Goal: Transaction & Acquisition: Book appointment/travel/reservation

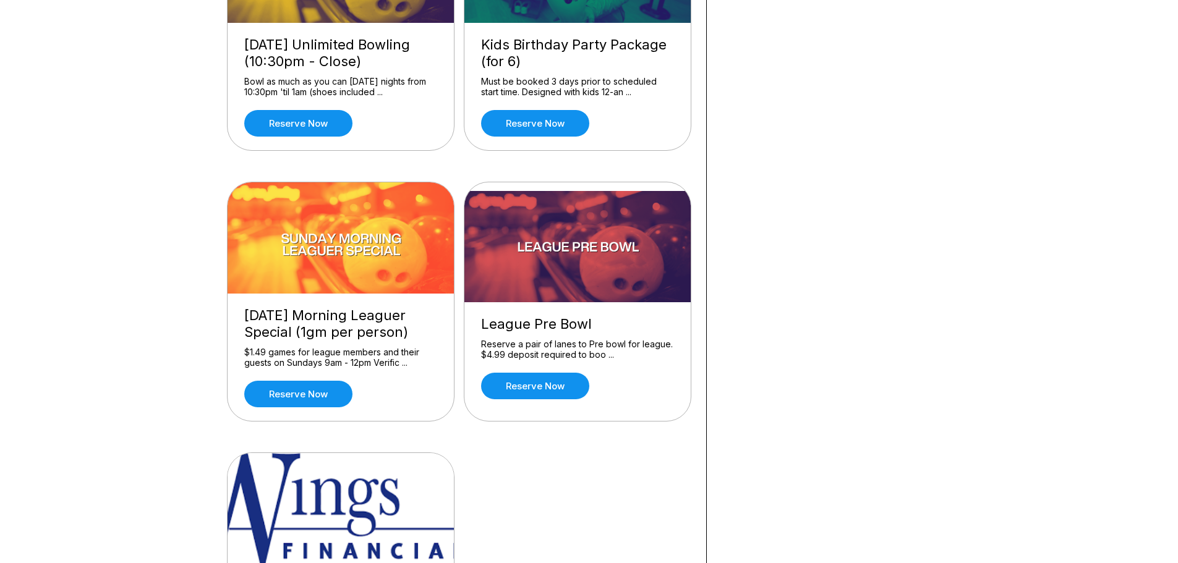
scroll to position [1113, 0]
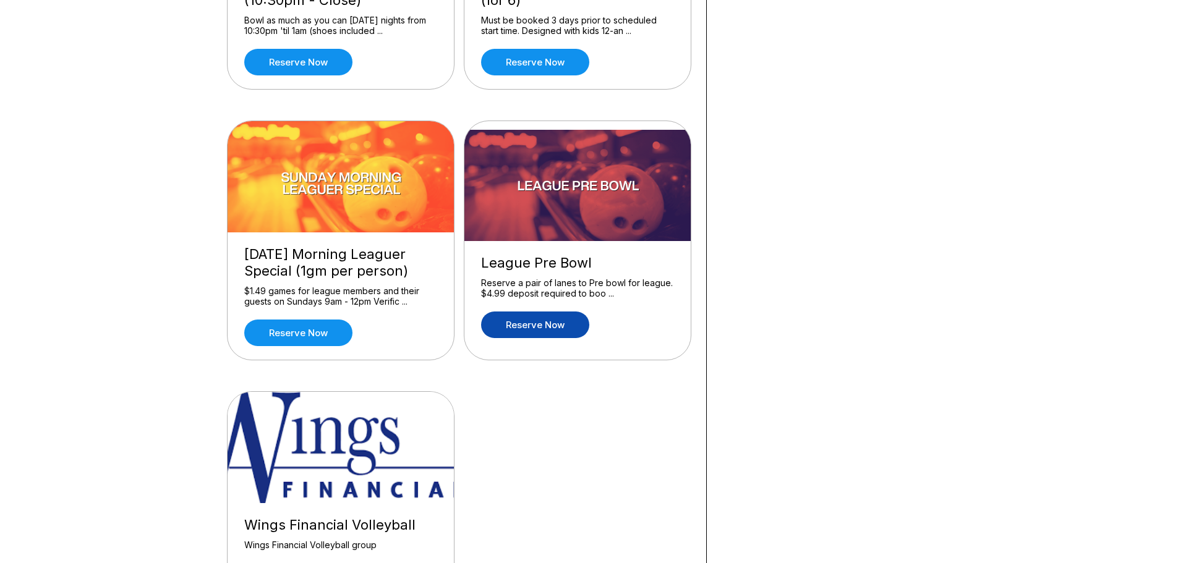
click at [537, 323] on link "Reserve now" at bounding box center [535, 325] width 108 height 27
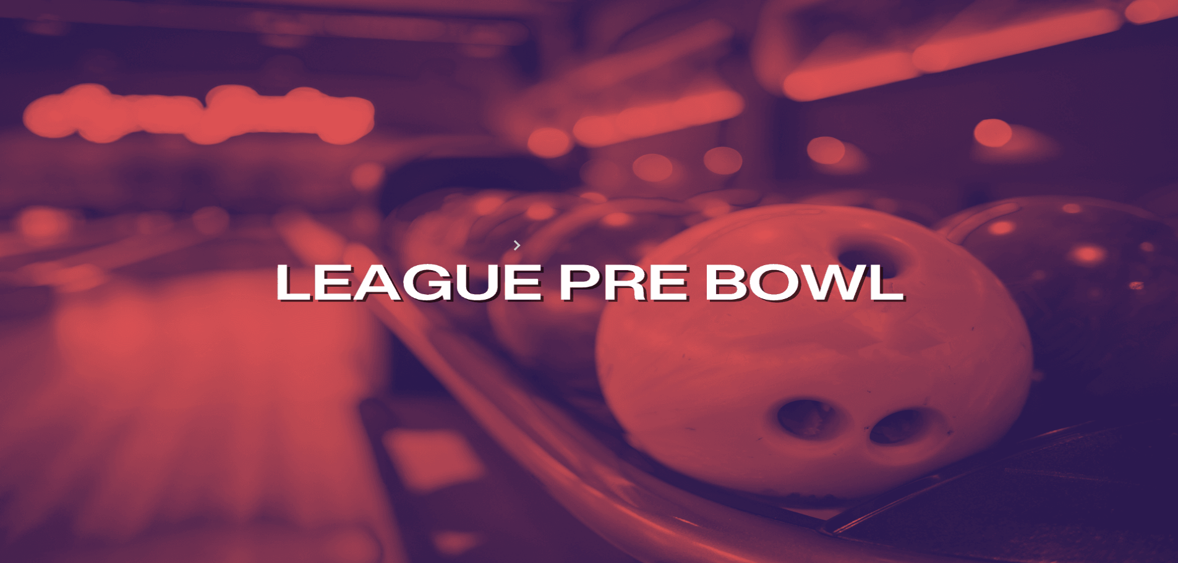
click at [462, 293] on div "1" at bounding box center [453, 284] width 17 height 17
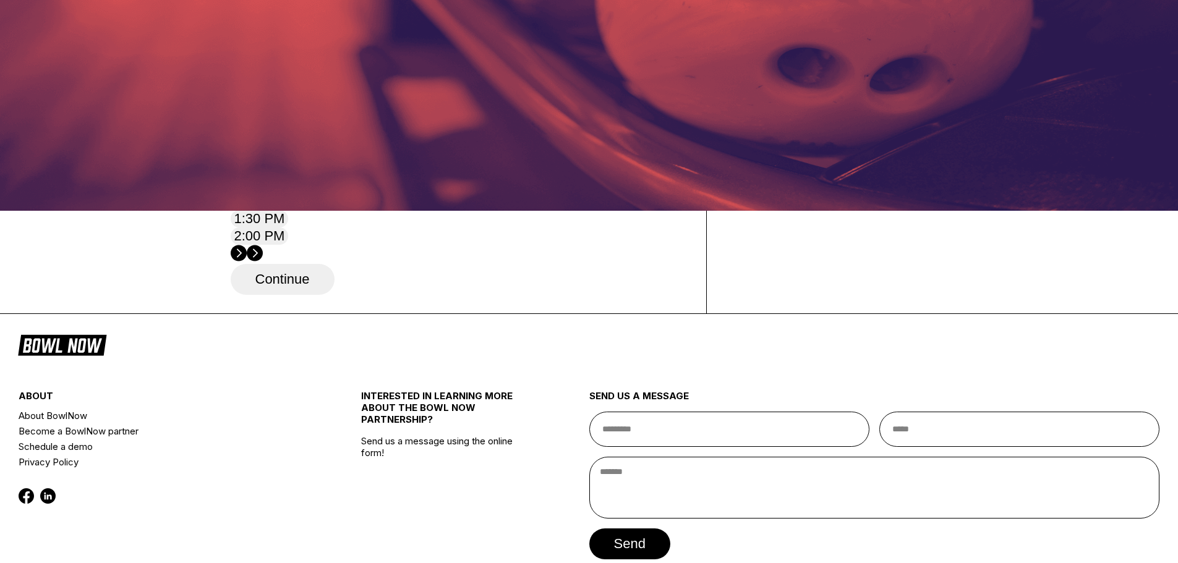
scroll to position [371, 0]
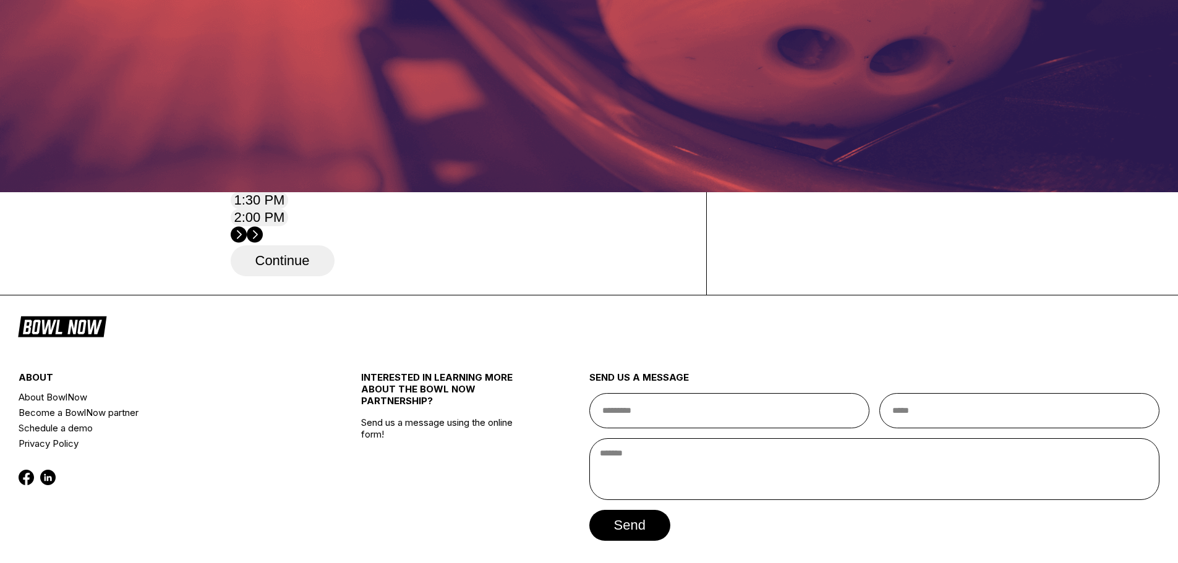
click at [263, 226] on icon at bounding box center [255, 234] width 16 height 17
click at [511, 246] on div "Times available place CDT -05:00 9:00 AM 9:30 AM 10:00 AM 10:30 AM 11:00 AM 11:…" at bounding box center [459, 128] width 457 height 234
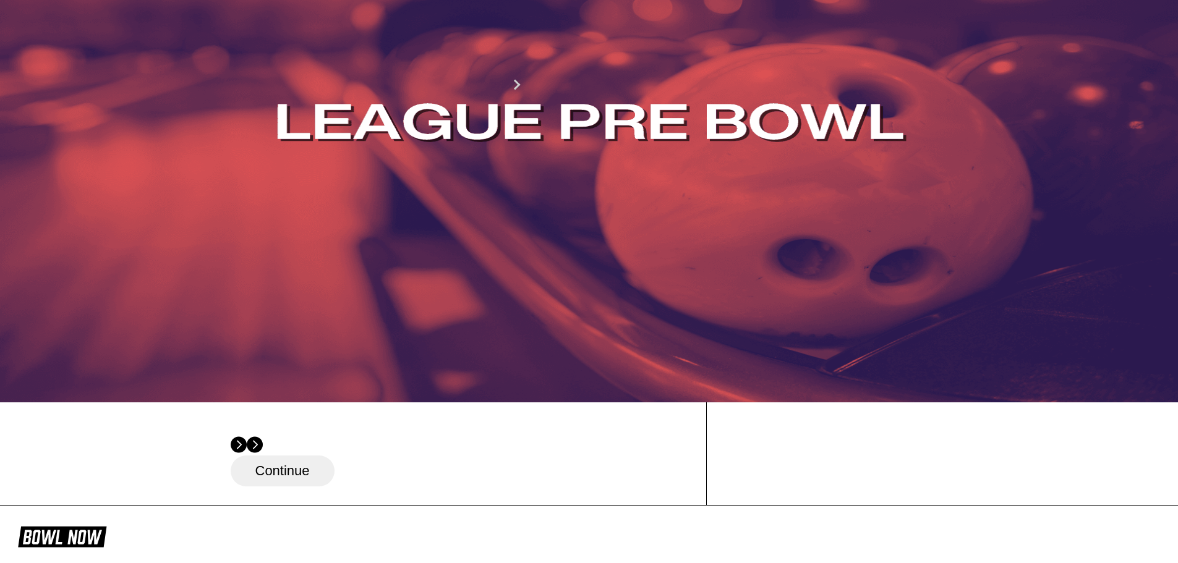
scroll to position [124, 0]
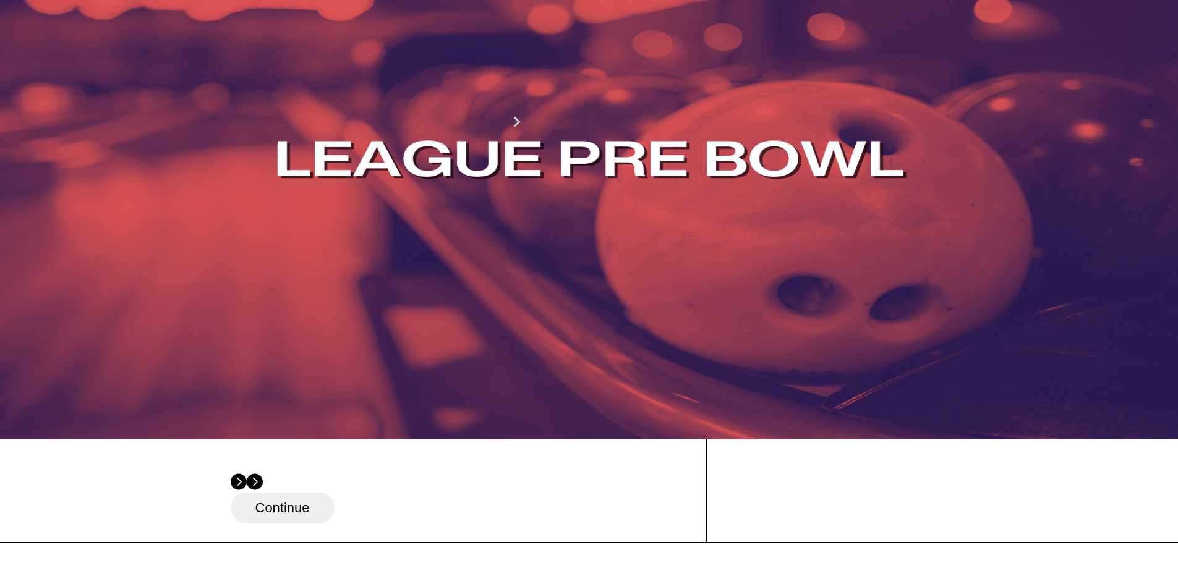
click at [482, 169] on div "2" at bounding box center [473, 161] width 17 height 17
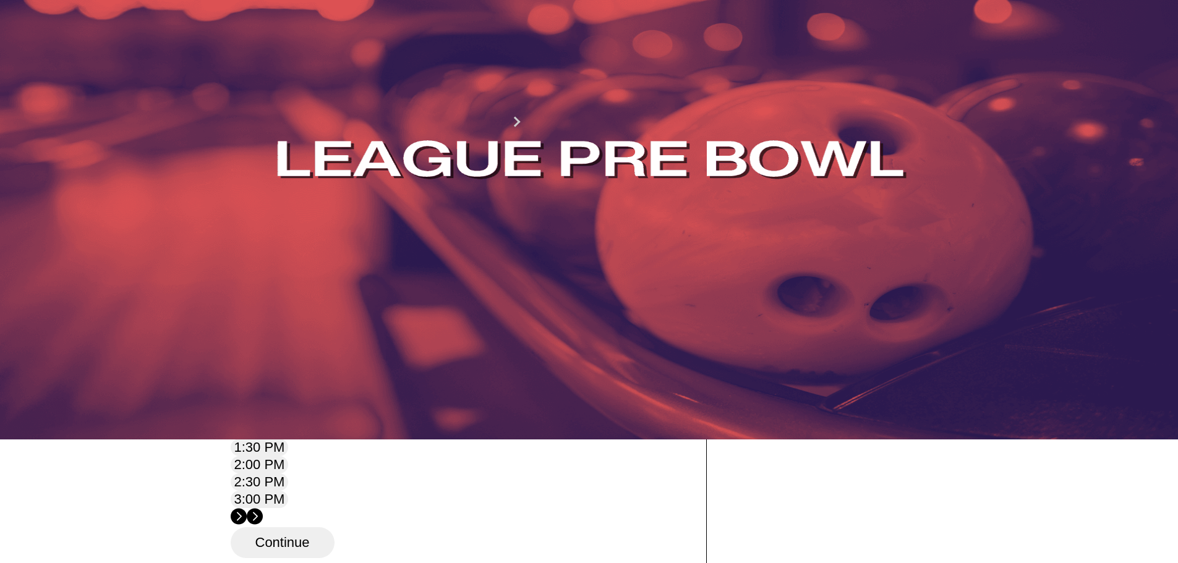
scroll to position [247, 0]
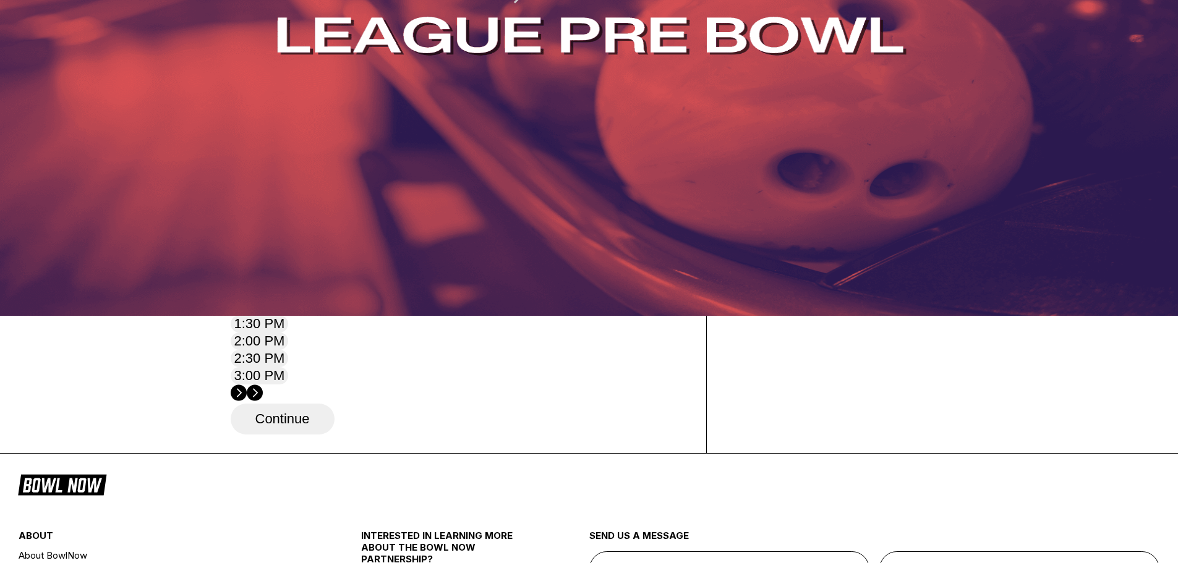
click at [263, 385] on circle at bounding box center [255, 393] width 16 height 16
click at [247, 385] on circle at bounding box center [239, 393] width 16 height 16
click at [462, 46] on div "1" at bounding box center [453, 37] width 17 height 17
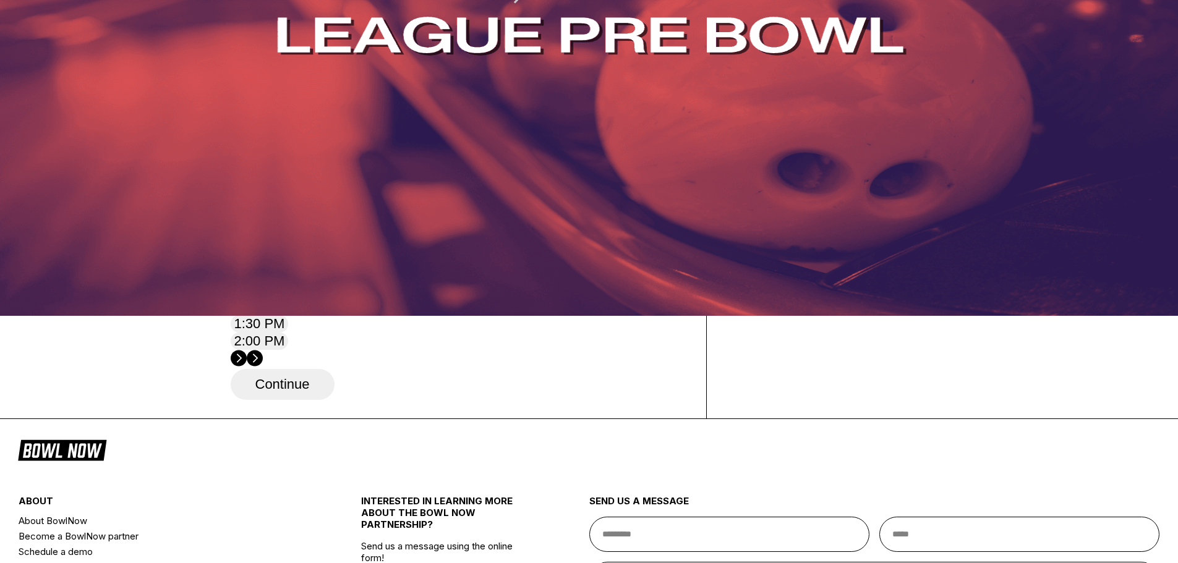
click at [293, 126] on div "30" at bounding box center [284, 117] width 17 height 17
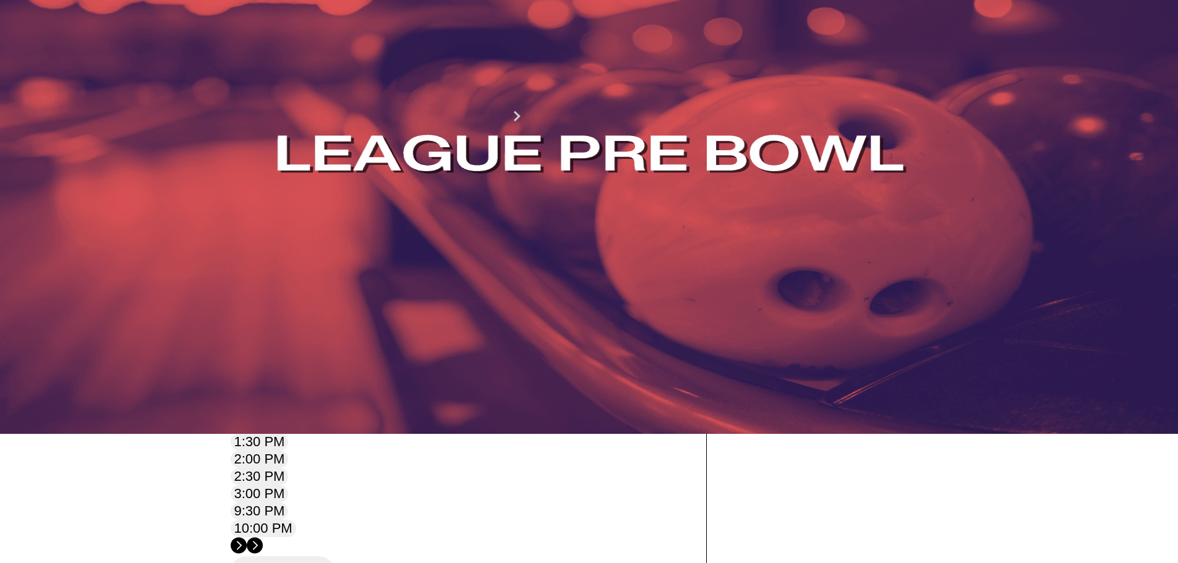
scroll to position [0, 0]
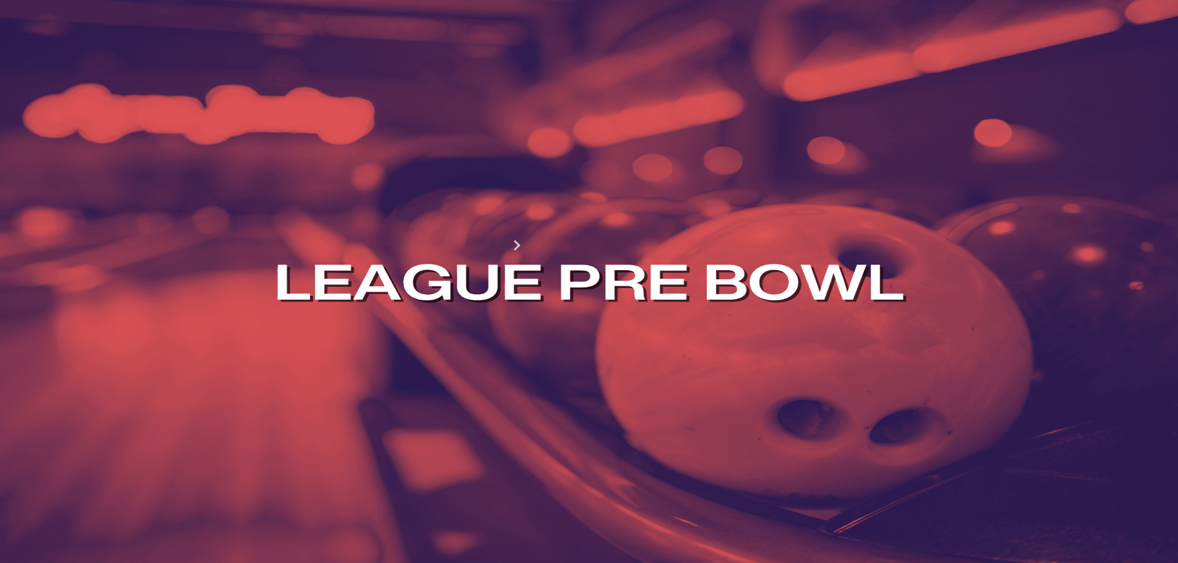
click at [318, 167] on button at bounding box center [326, 160] width 17 height 13
click at [245, 153] on button at bounding box center [239, 146] width 17 height 13
type input "*"
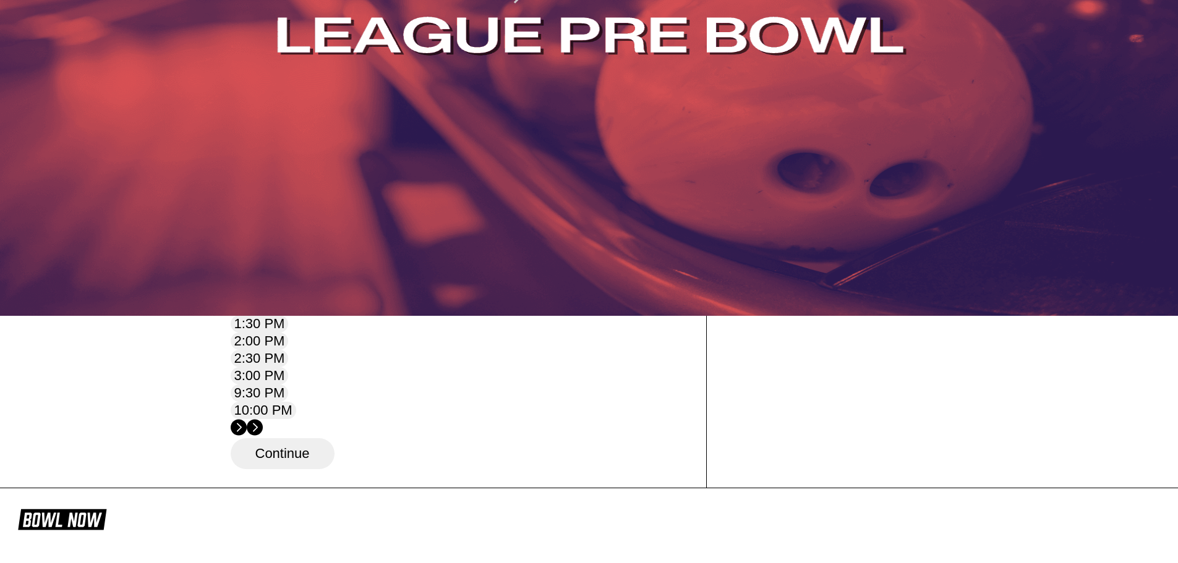
click at [462, 66] on div "8" at bounding box center [453, 57] width 17 height 17
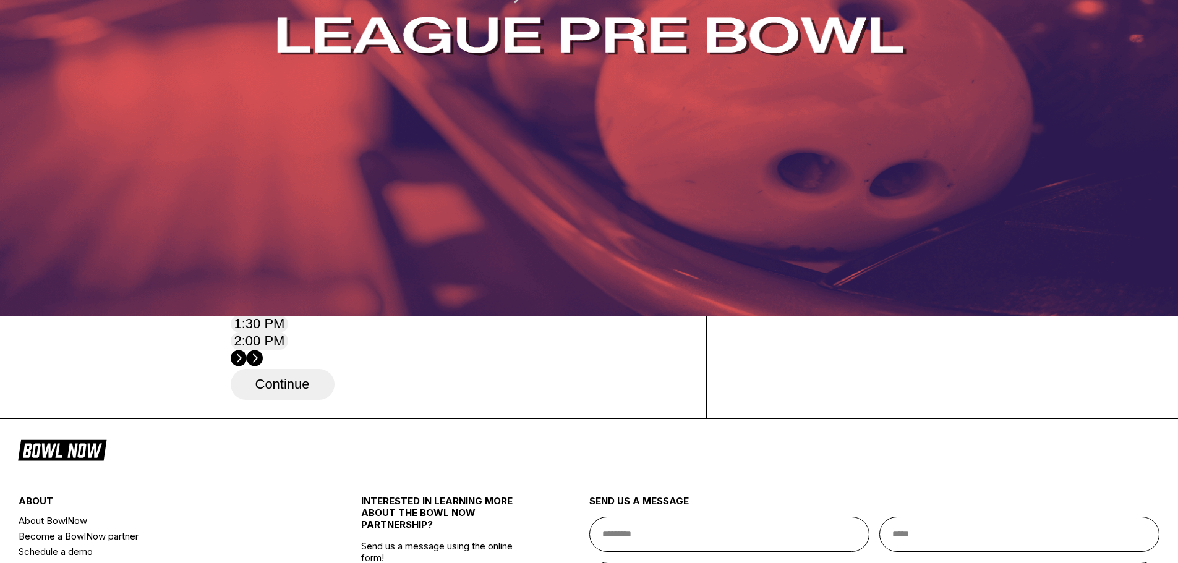
click at [263, 351] on circle at bounding box center [255, 359] width 16 height 16
click at [462, 46] on div "1" at bounding box center [453, 37] width 17 height 17
click at [482, 46] on div "2" at bounding box center [473, 37] width 17 height 17
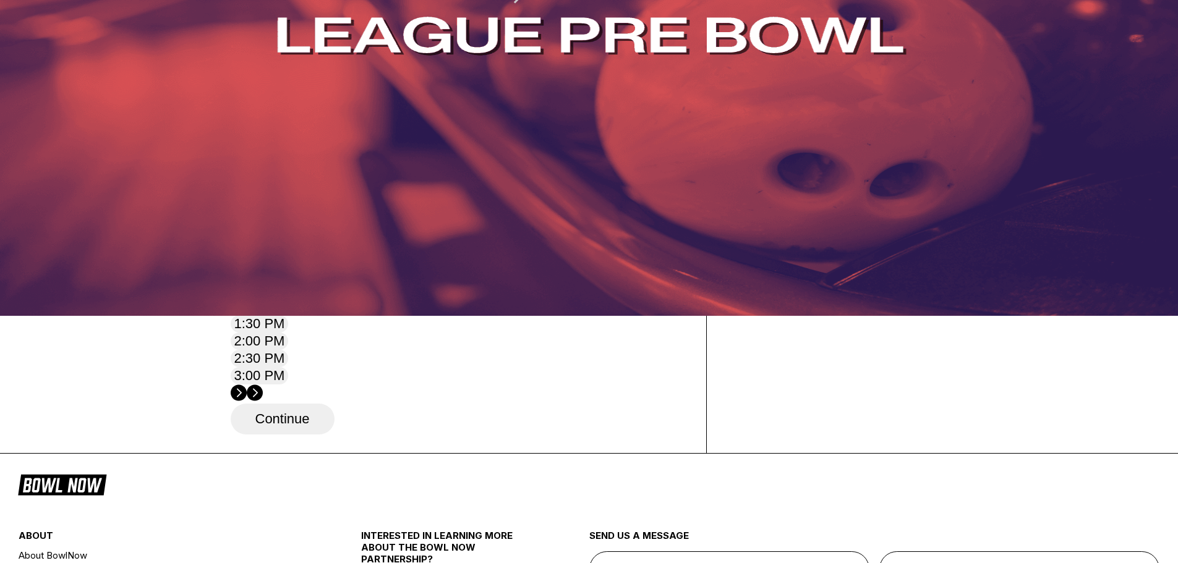
click at [293, 126] on div "30" at bounding box center [284, 117] width 17 height 17
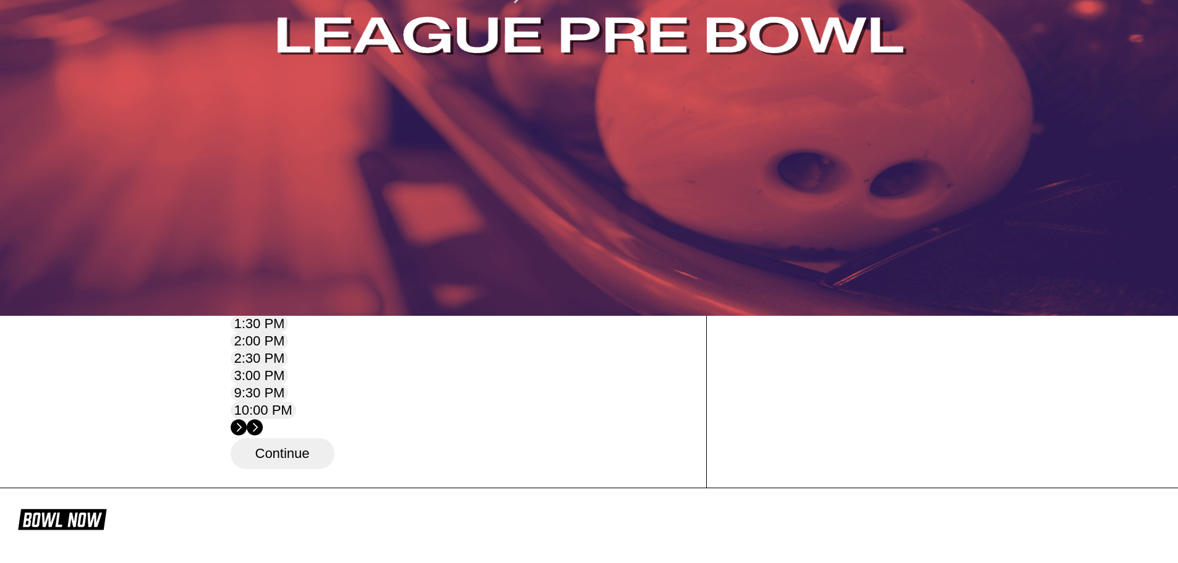
click at [263, 420] on circle at bounding box center [255, 428] width 16 height 16
click at [462, 46] on div "1" at bounding box center [453, 37] width 17 height 17
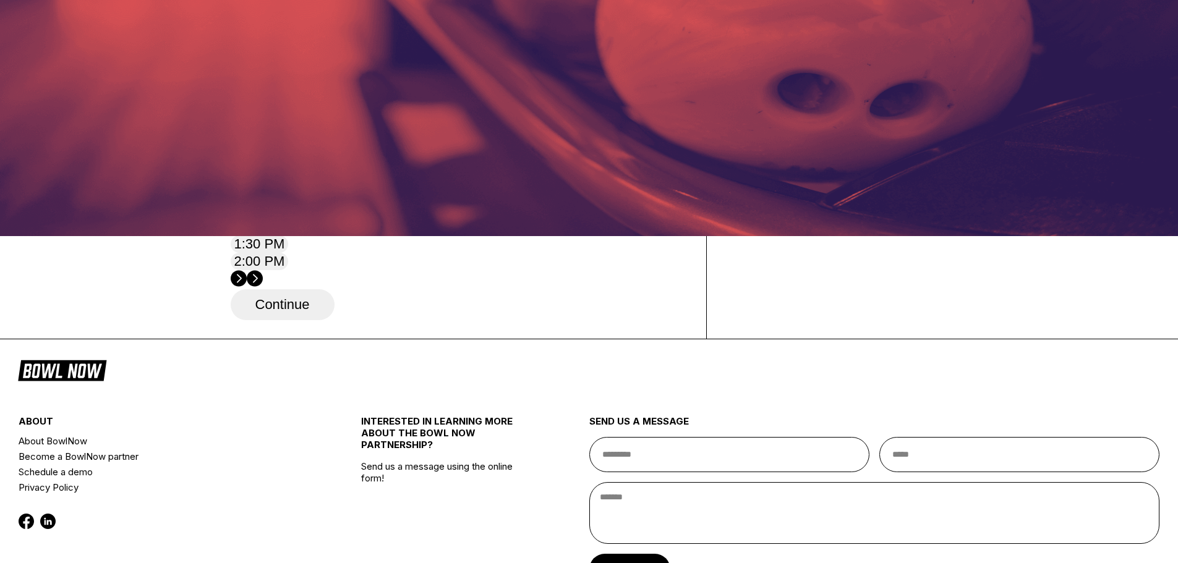
scroll to position [511, 0]
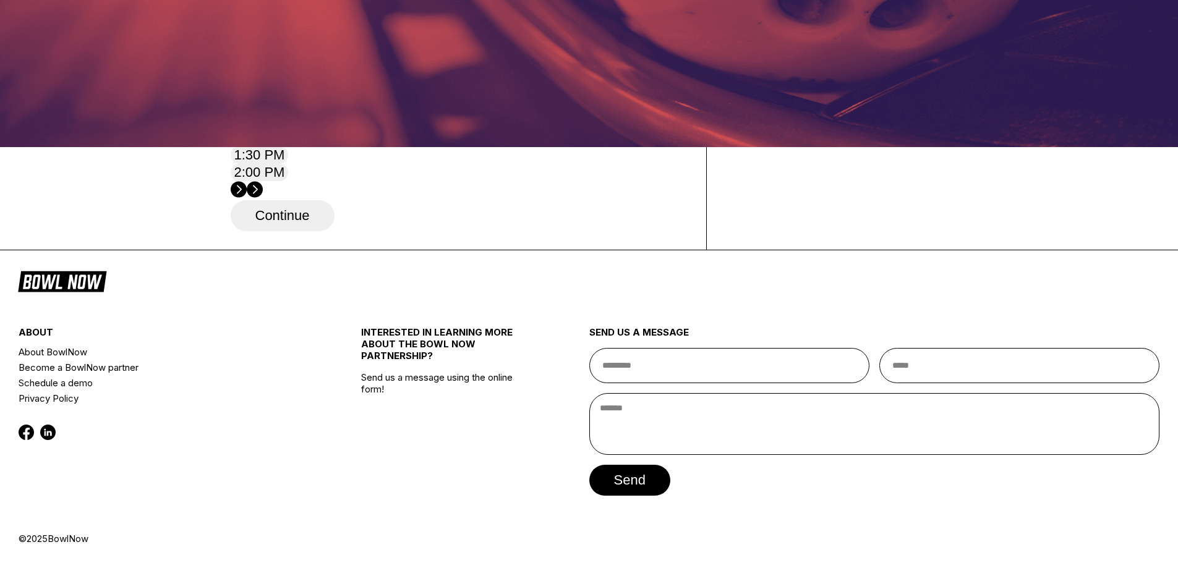
click at [263, 182] on circle at bounding box center [255, 190] width 16 height 16
click at [275, 218] on button "Continue" at bounding box center [283, 215] width 104 height 31
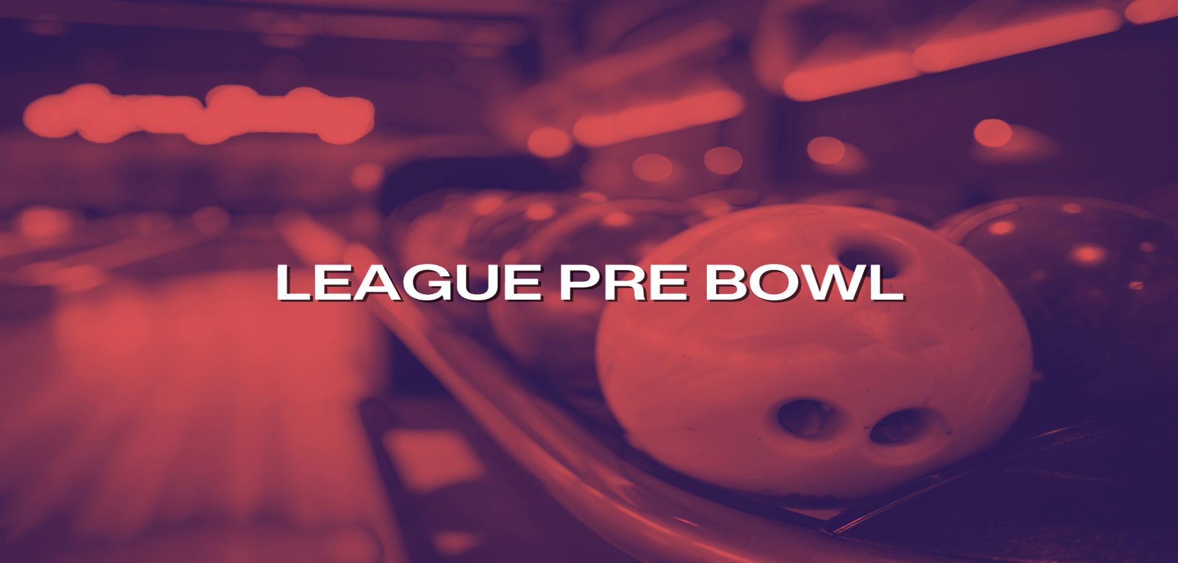
click at [537, 354] on link "Reserve now" at bounding box center [535, 346] width 108 height 27
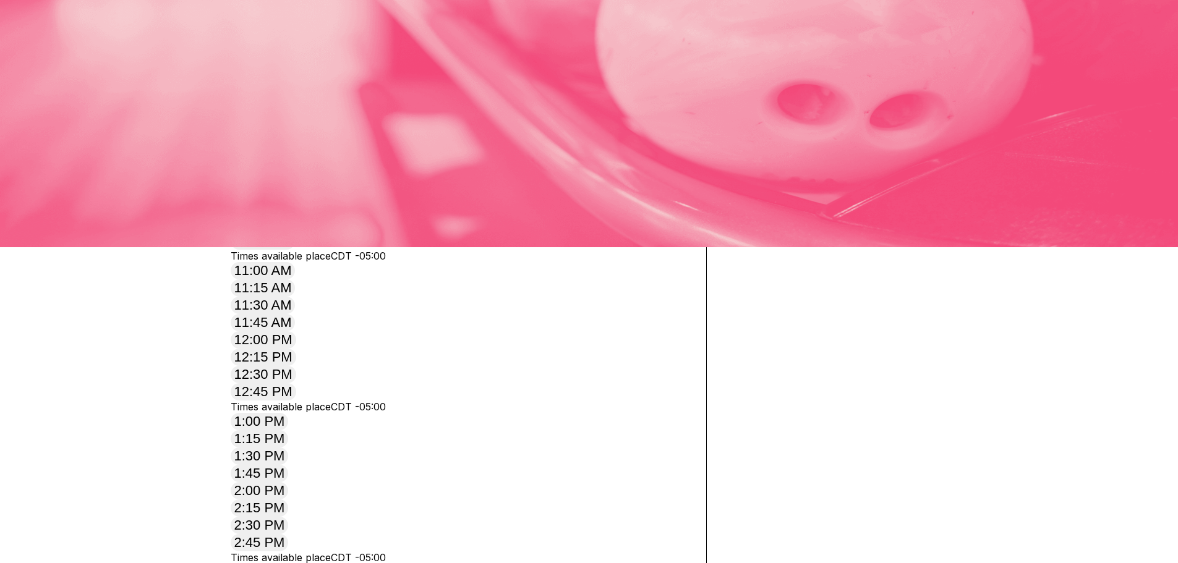
scroll to position [371, 0]
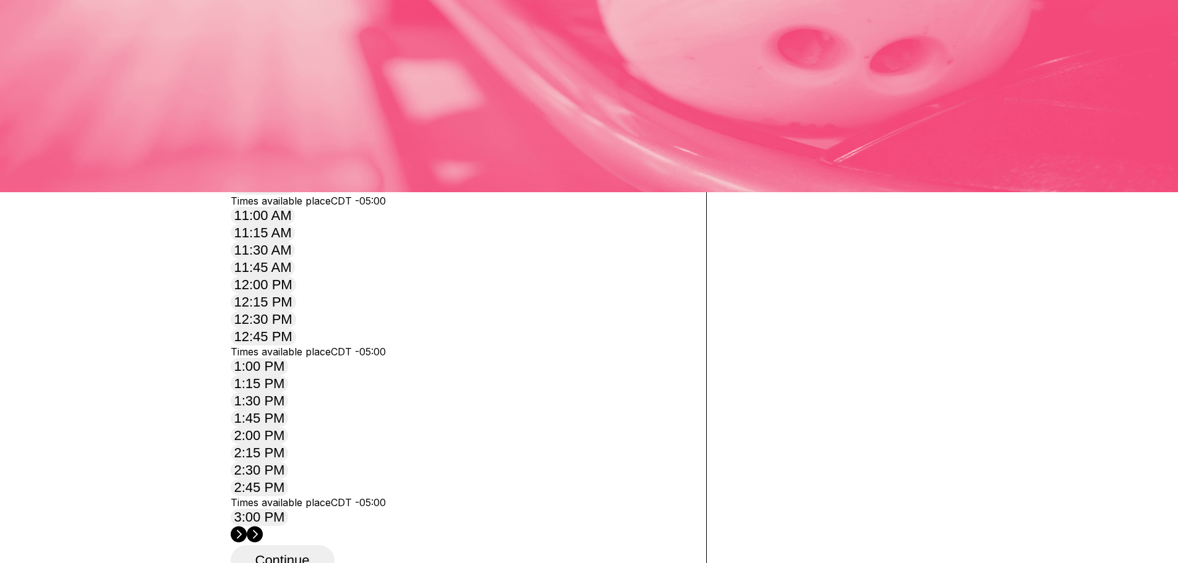
click at [257, 530] on icon at bounding box center [254, 534] width 5 height 9
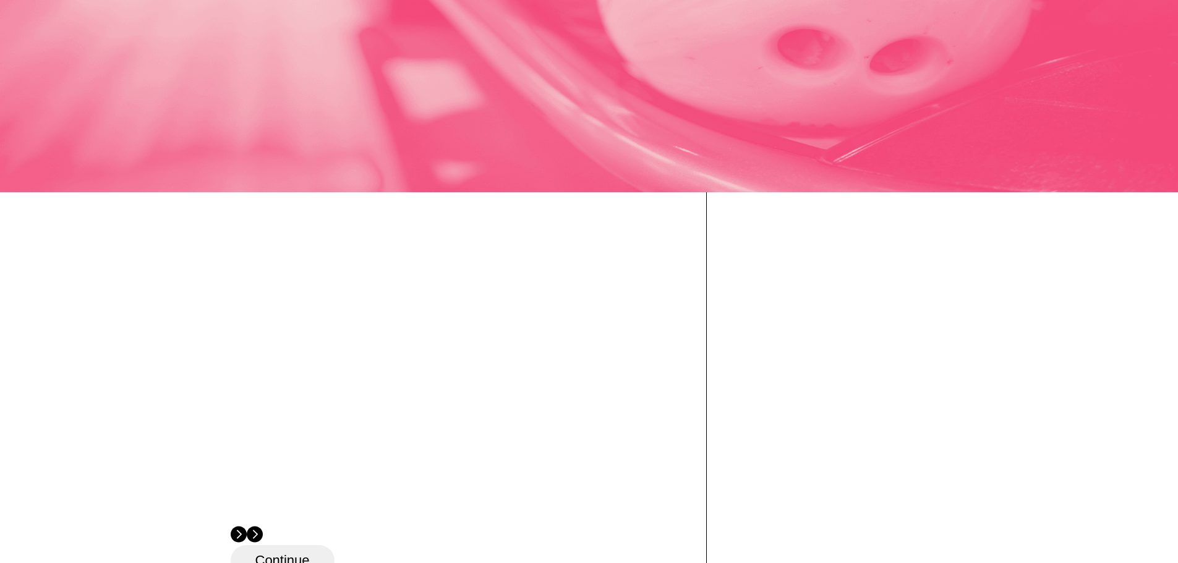
click at [257, 530] on icon at bounding box center [254, 534] width 5 height 9
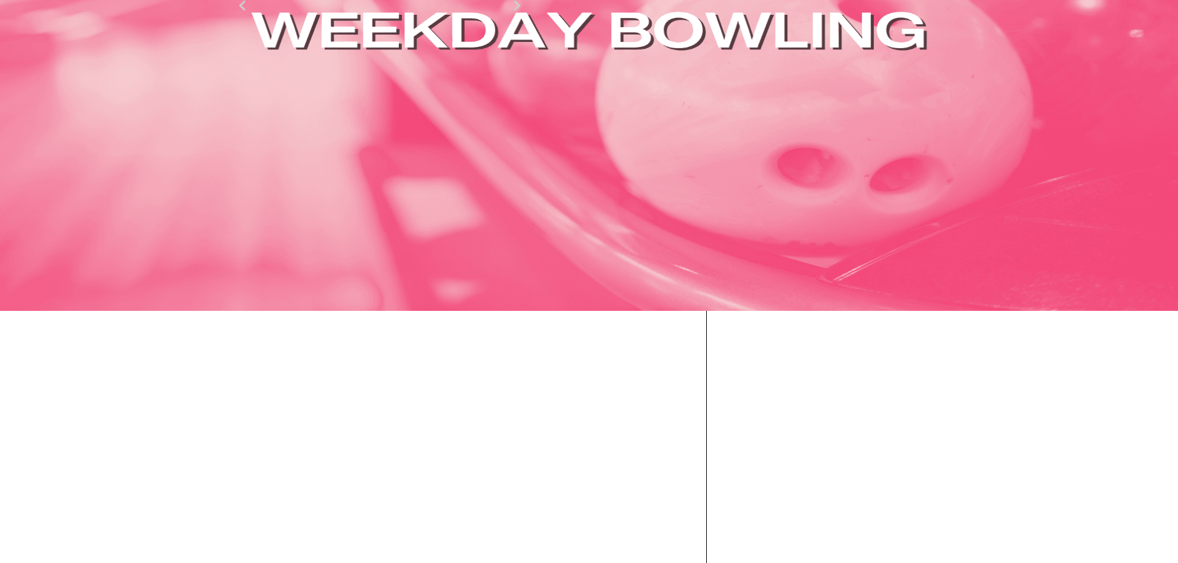
scroll to position [247, 0]
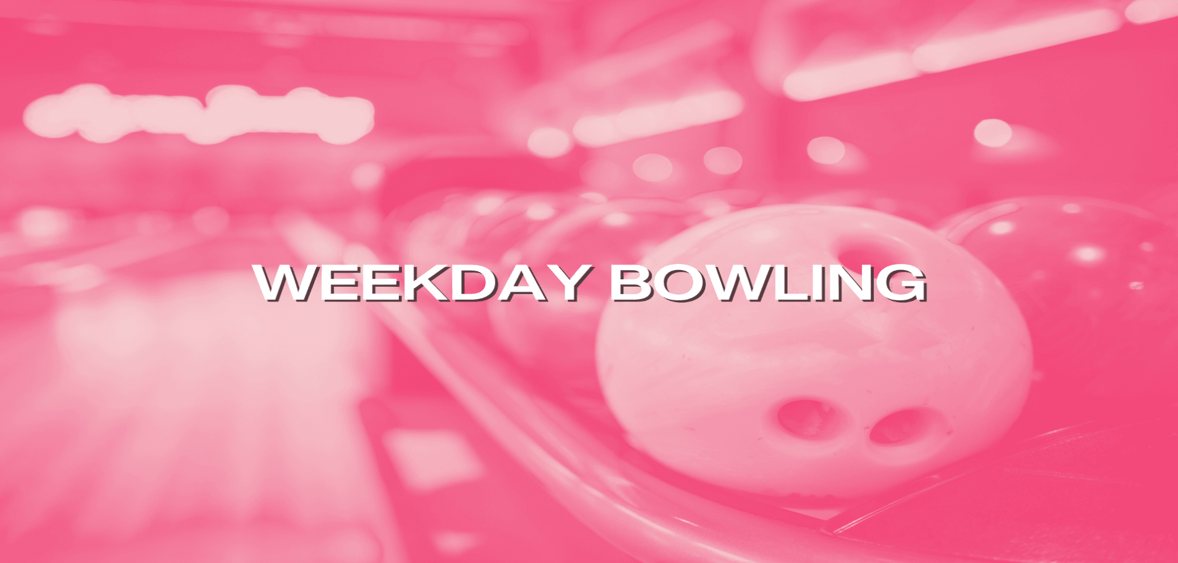
click at [365, 156] on button "Later" at bounding box center [347, 141] width 80 height 31
click at [876, 427] on link "Change Product" at bounding box center [814, 413] width 122 height 27
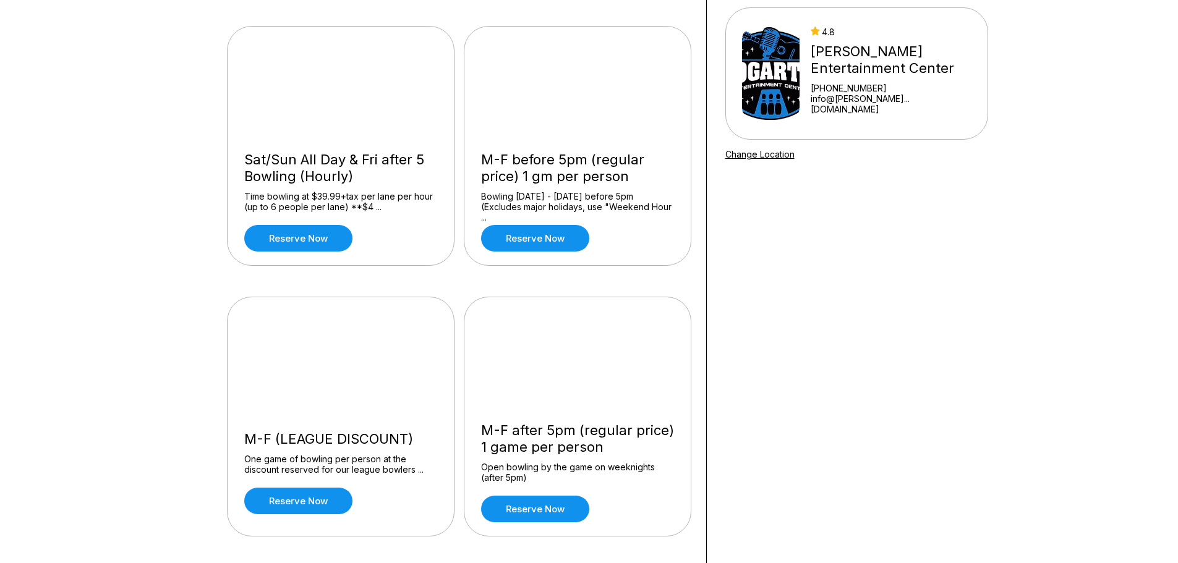
scroll to position [124, 0]
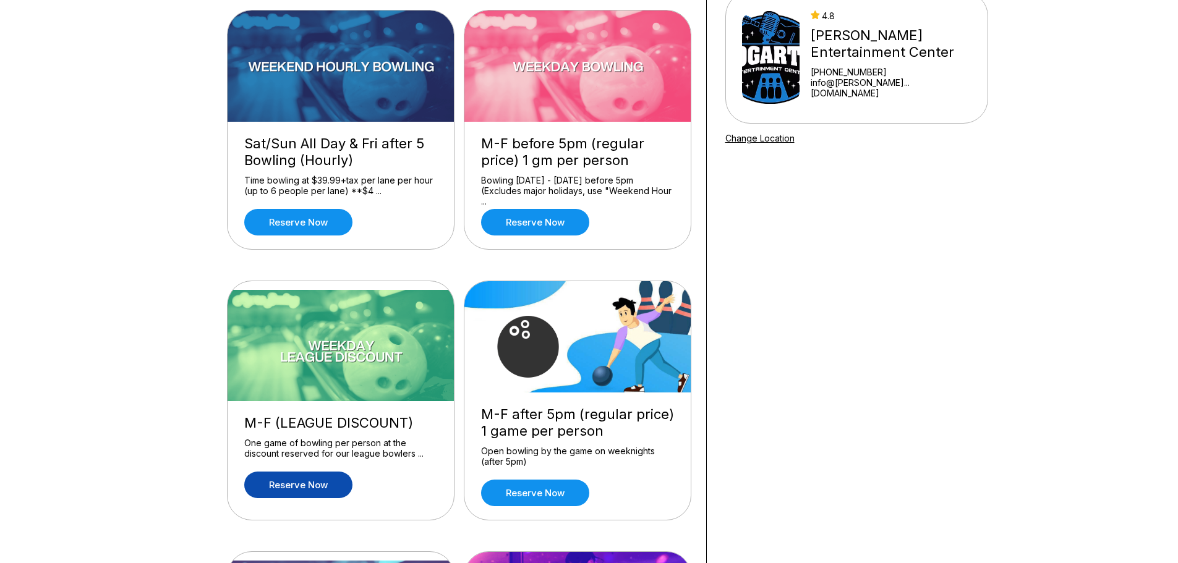
click at [292, 482] on link "Reserve now" at bounding box center [298, 485] width 108 height 27
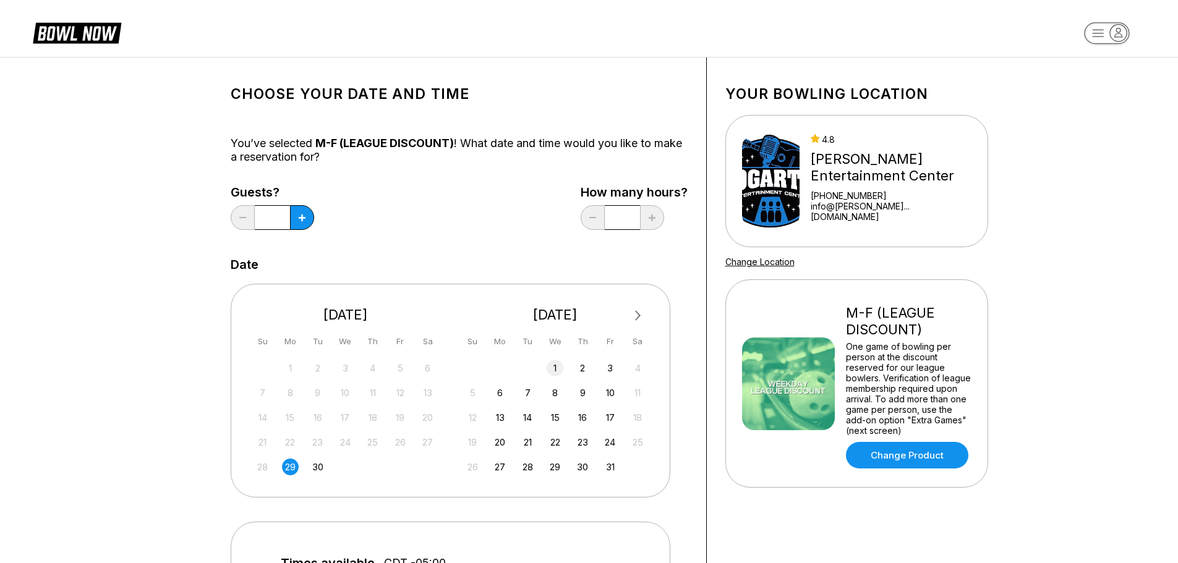
click at [556, 374] on div "1" at bounding box center [555, 368] width 17 height 17
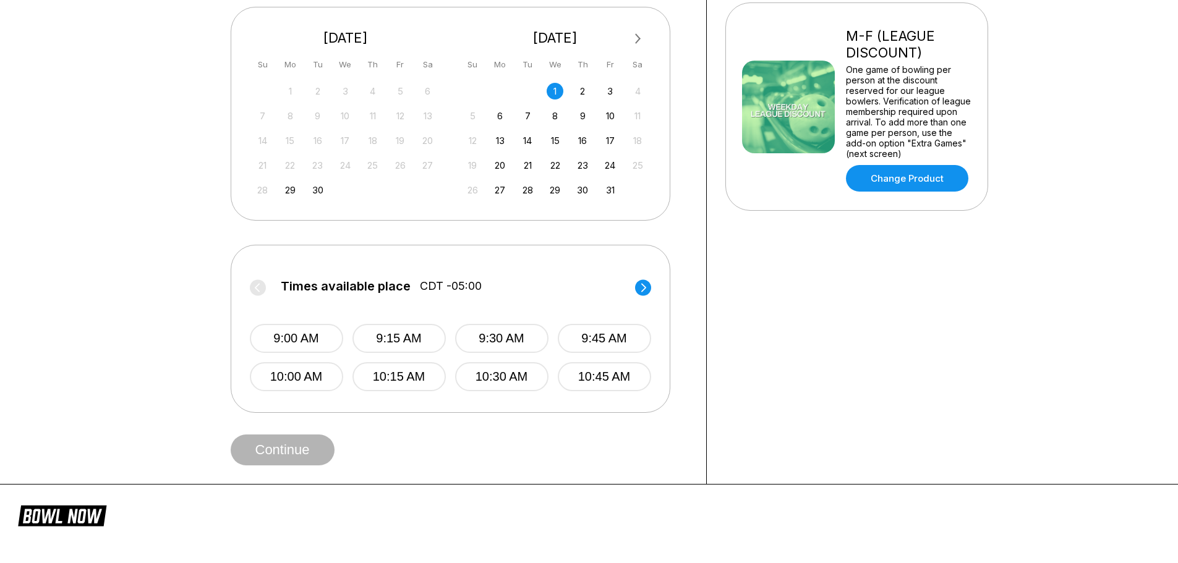
scroll to position [309, 0]
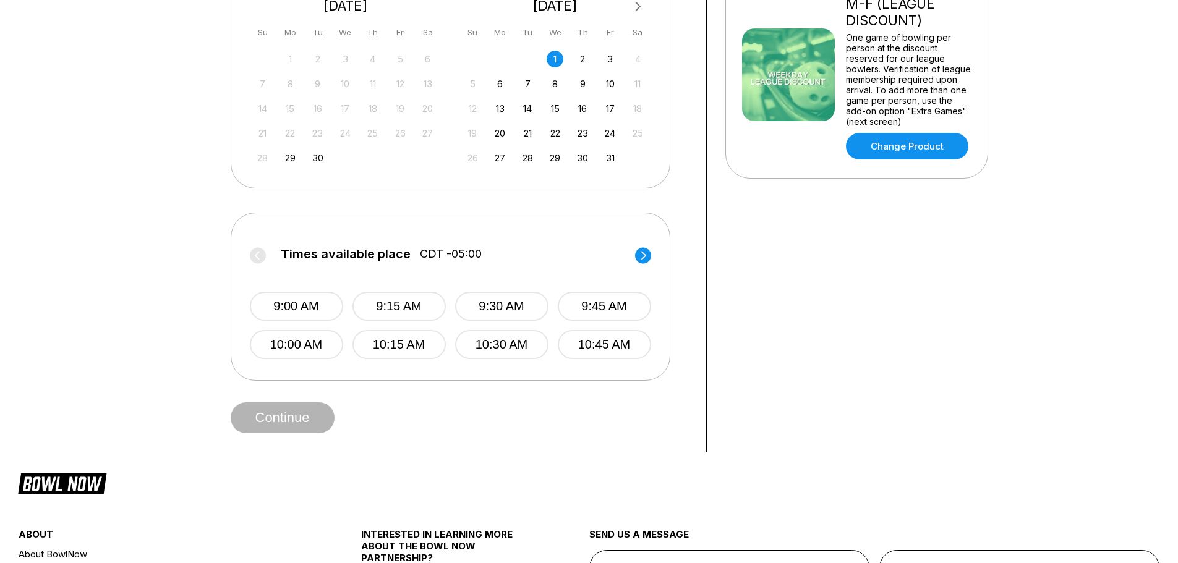
click at [646, 250] on circle at bounding box center [643, 255] width 16 height 16
click at [646, 251] on circle at bounding box center [643, 255] width 16 height 16
click at [520, 301] on button "3:30 PM" at bounding box center [501, 306] width 93 height 29
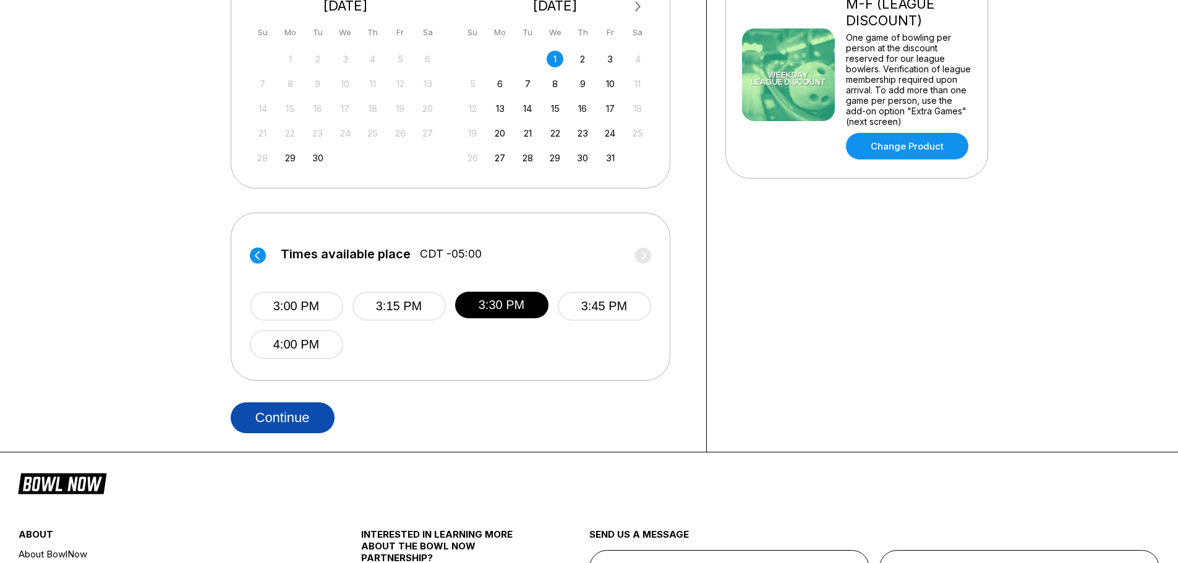
click at [288, 417] on button "Continue" at bounding box center [283, 418] width 104 height 31
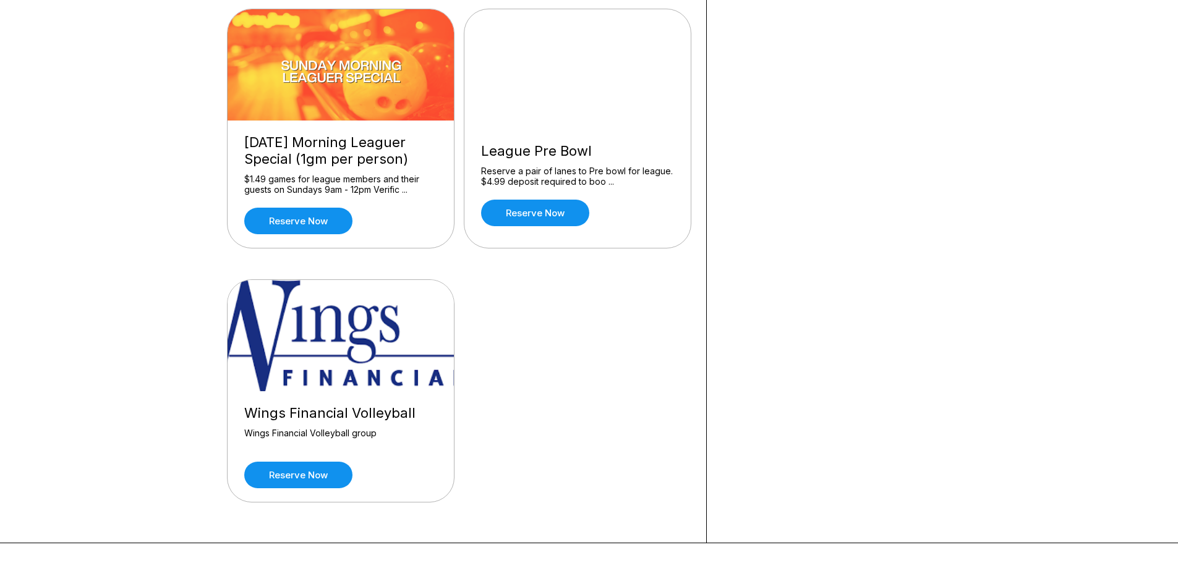
scroll to position [1237, 0]
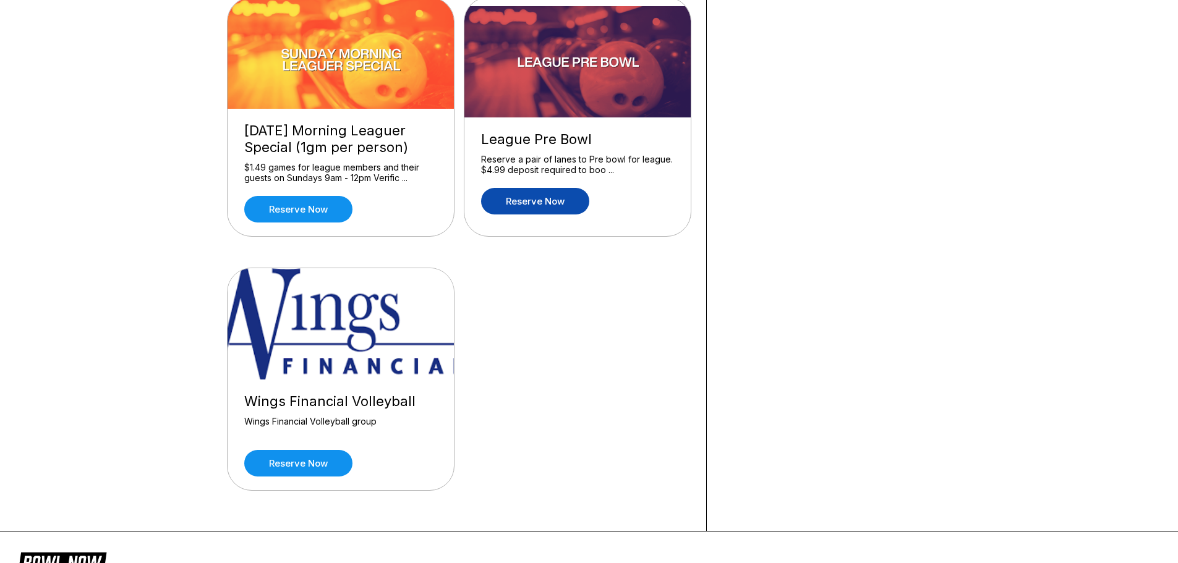
click at [531, 197] on link "Reserve now" at bounding box center [535, 201] width 108 height 27
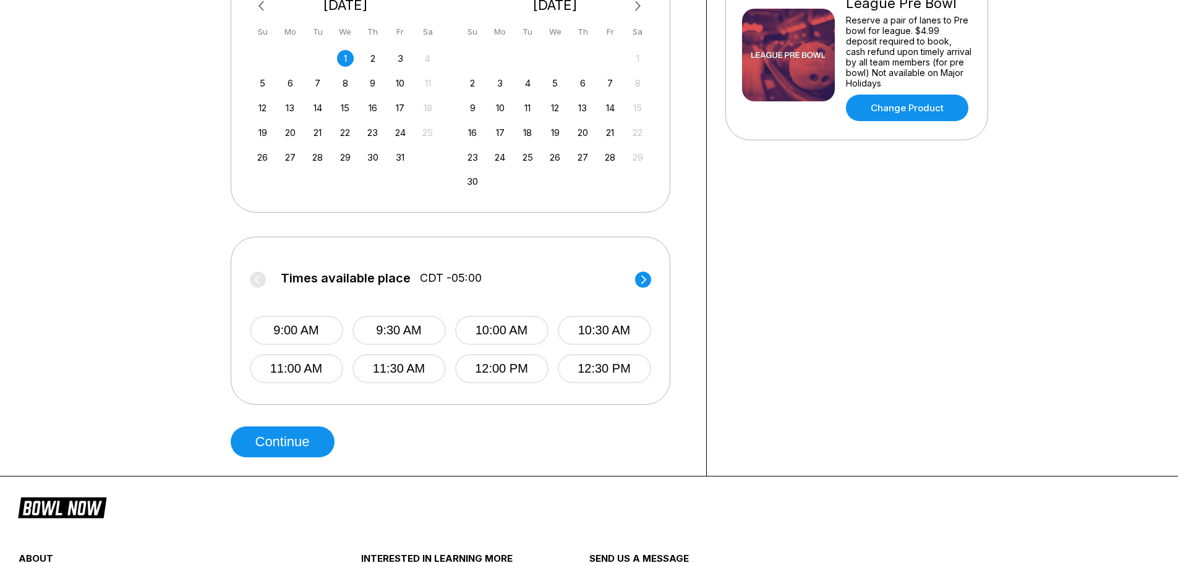
scroll to position [371, 0]
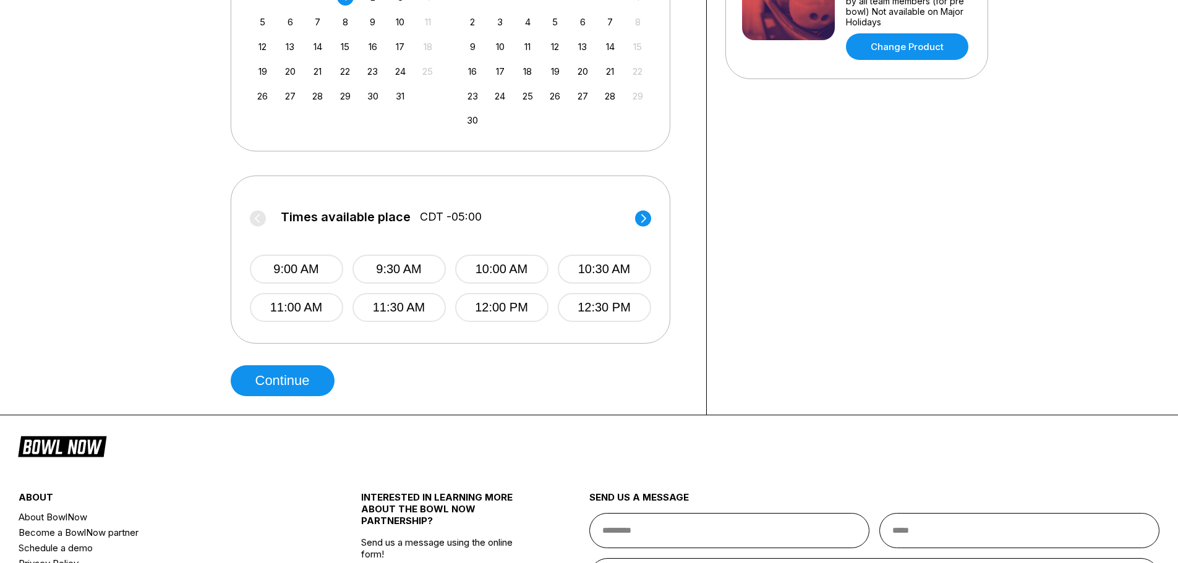
click at [646, 220] on circle at bounding box center [643, 218] width 16 height 16
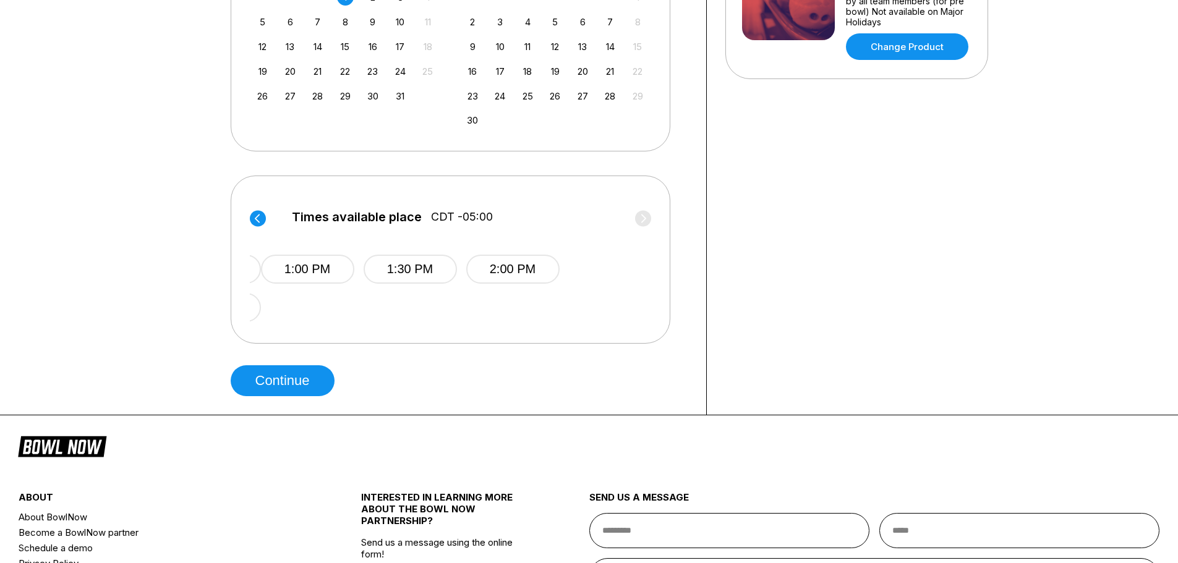
click at [646, 220] on label "Times available place CDT -05:00" at bounding box center [461, 220] width 401 height 20
click at [646, 220] on label "Times available place CDT -05:00" at bounding box center [452, 220] width 401 height 20
click at [646, 220] on label "Times available place CDT -05:00" at bounding box center [451, 220] width 401 height 20
click at [646, 220] on label "Times available place CDT -05:00" at bounding box center [450, 220] width 401 height 20
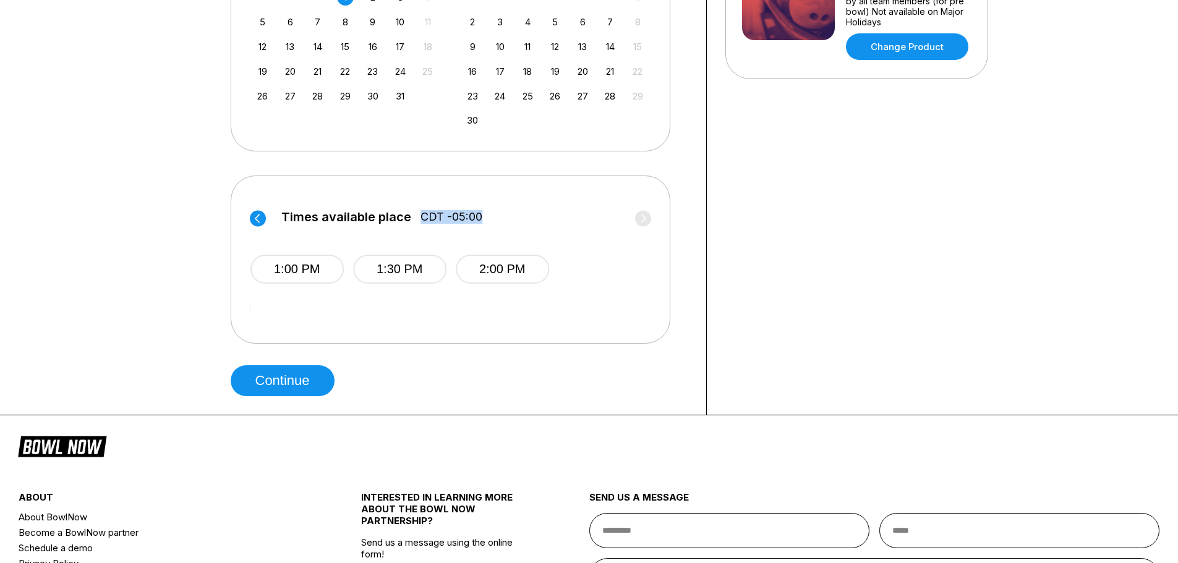
click at [646, 220] on label "Times available place CDT -05:00" at bounding box center [450, 220] width 401 height 20
click at [646, 219] on label "Times available place CDT -05:00" at bounding box center [450, 220] width 401 height 20
click at [505, 188] on div "Times available place CDT -05:00 9:00 AM 9:30 AM 10:00 AM 10:30 AM 11:00 AM 11:…" at bounding box center [451, 260] width 440 height 168
click at [510, 265] on button "2:00 PM" at bounding box center [501, 269] width 93 height 29
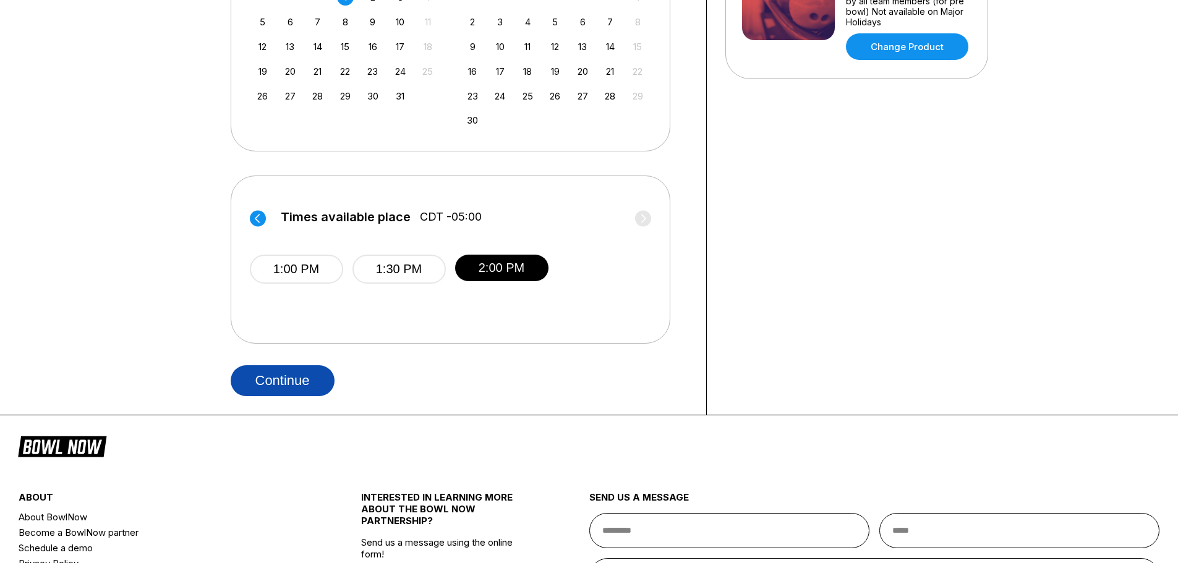
click at [278, 385] on button "Continue" at bounding box center [283, 380] width 104 height 31
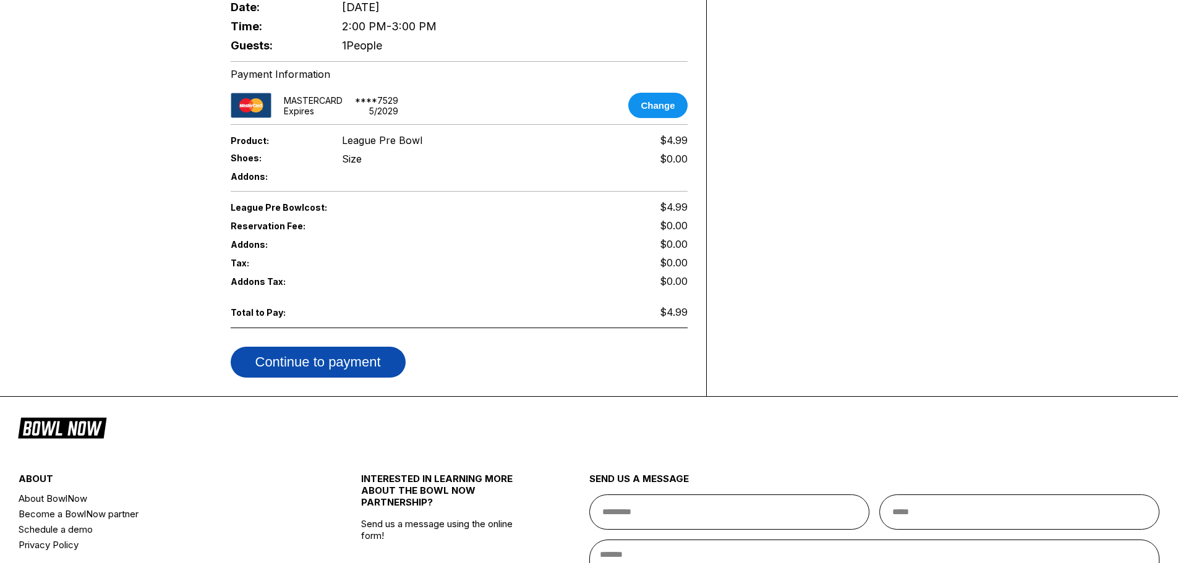
scroll to position [495, 0]
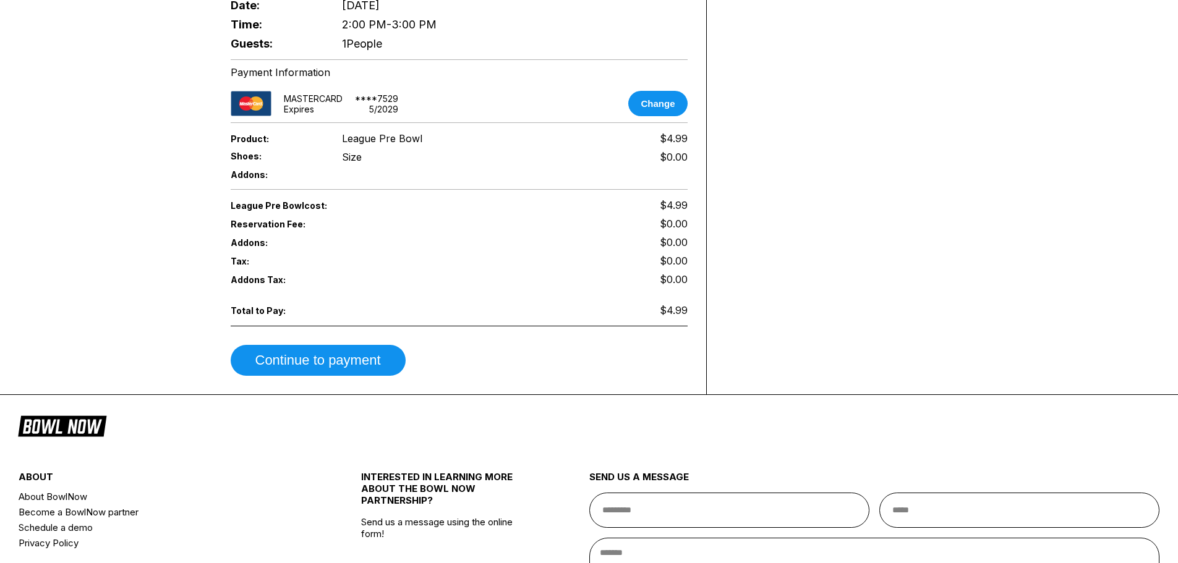
click at [362, 319] on div "League Pre Bowl cost: $4.99 Reservation Fee: $0.00 Addons: $0.00 Tax: $0.00 Add…" at bounding box center [459, 286] width 457 height 180
click at [364, 345] on button "Continue to payment" at bounding box center [318, 360] width 175 height 31
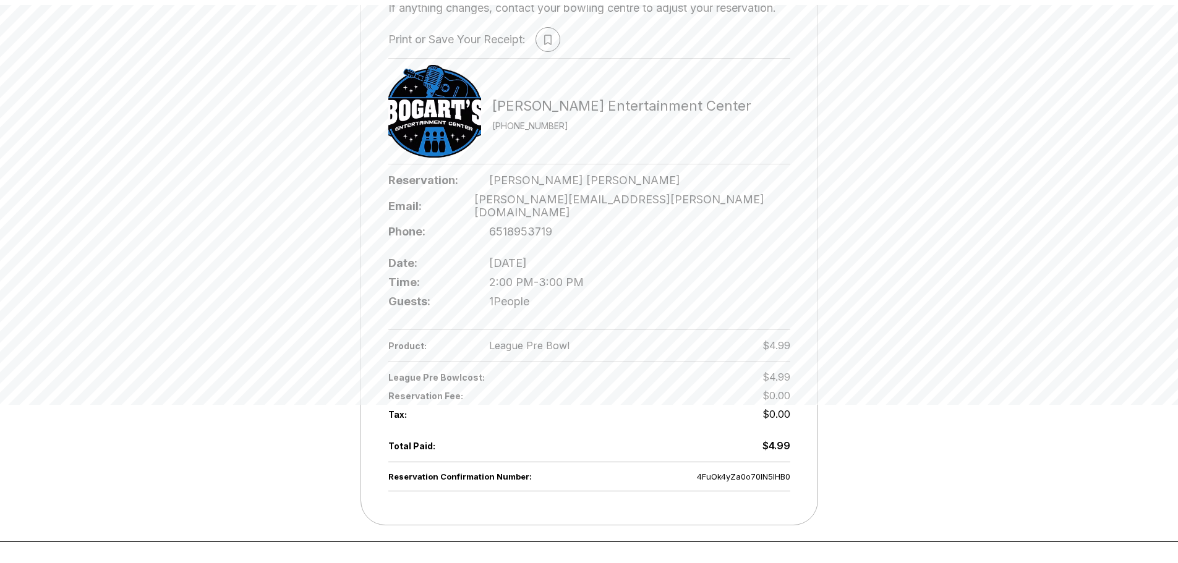
scroll to position [186, 0]
